Goal: Task Accomplishment & Management: Use online tool/utility

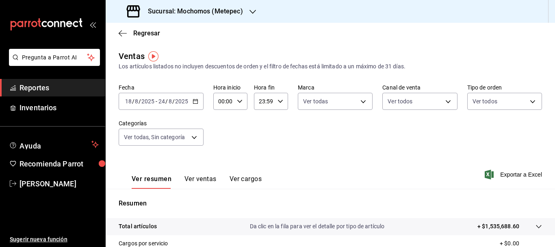
click at [169, 98] on input "8" at bounding box center [170, 101] width 4 height 6
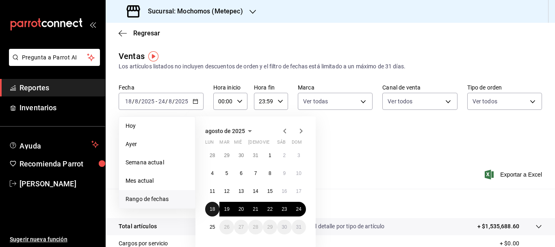
click at [208, 211] on button "18" at bounding box center [212, 208] width 14 height 15
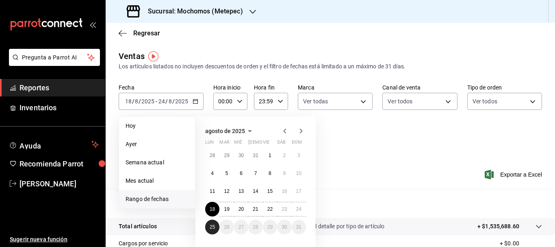
click at [212, 222] on button "25" at bounding box center [212, 226] width 14 height 15
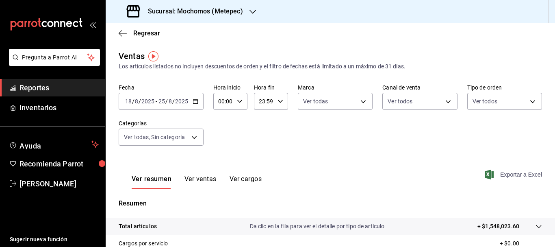
click at [501, 171] on span "Exportar a Excel" at bounding box center [514, 174] width 56 height 10
click at [159, 104] on input "25" at bounding box center [161, 101] width 7 height 6
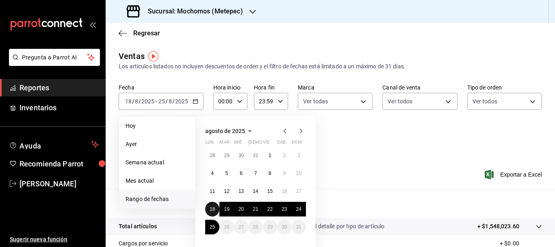
click at [210, 209] on abbr "18" at bounding box center [212, 209] width 5 height 6
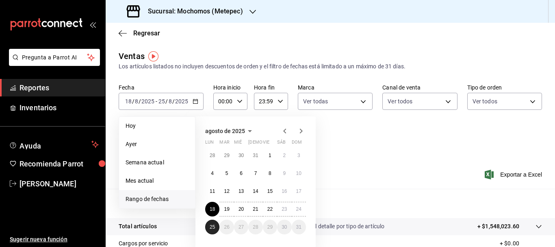
click at [214, 227] on abbr "25" at bounding box center [212, 227] width 5 height 6
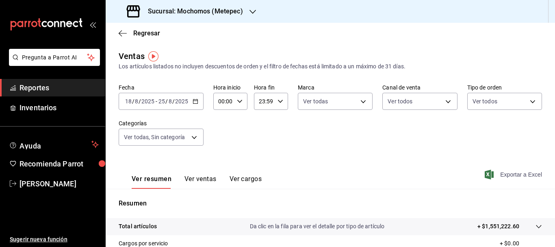
click at [518, 169] on span "Exportar a Excel" at bounding box center [514, 174] width 56 height 10
